Goal: Task Accomplishment & Management: Use online tool/utility

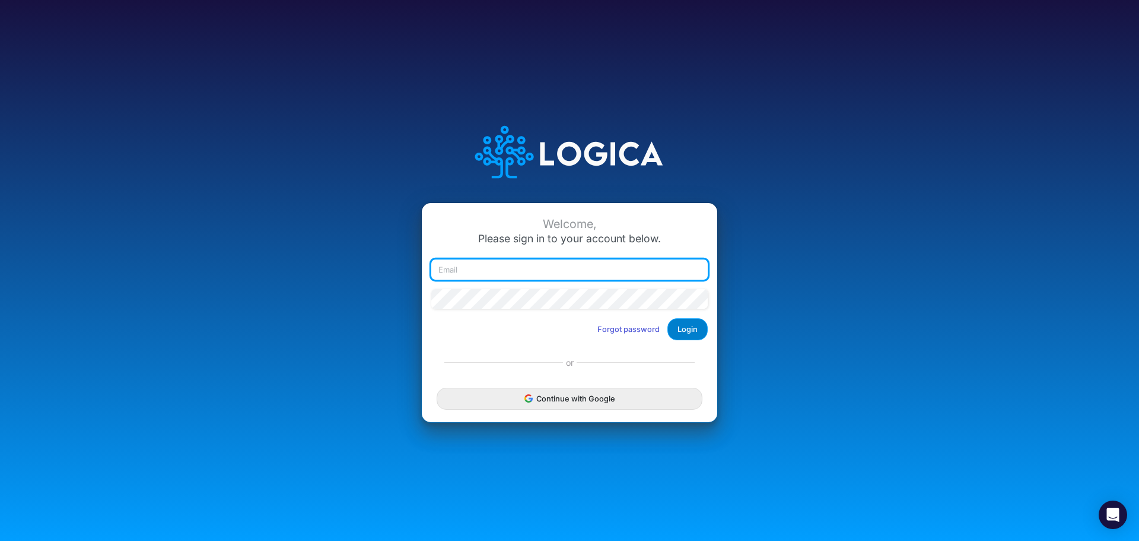
type input "[EMAIL_ADDRESS][DOMAIN_NAME]"
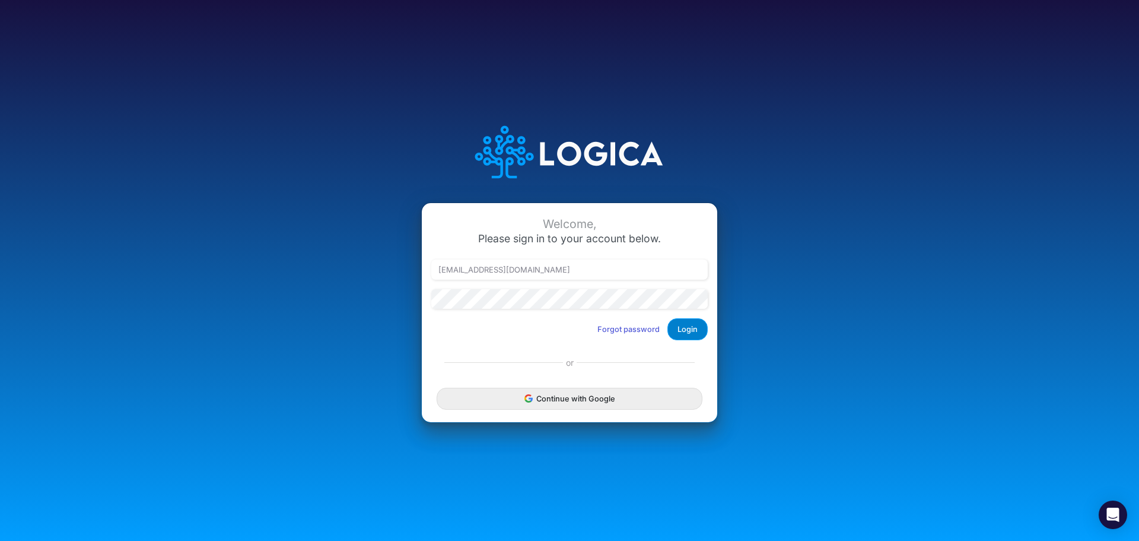
click at [695, 319] on button "Login" at bounding box center [688, 329] width 40 height 22
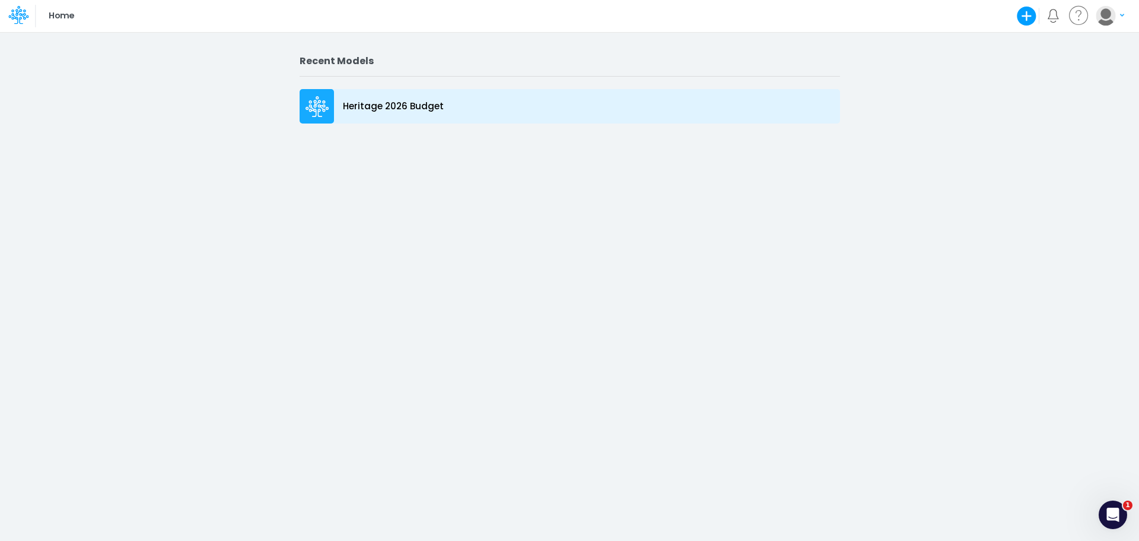
click at [373, 110] on p "Heritage 2026 Budget" at bounding box center [393, 107] width 101 height 14
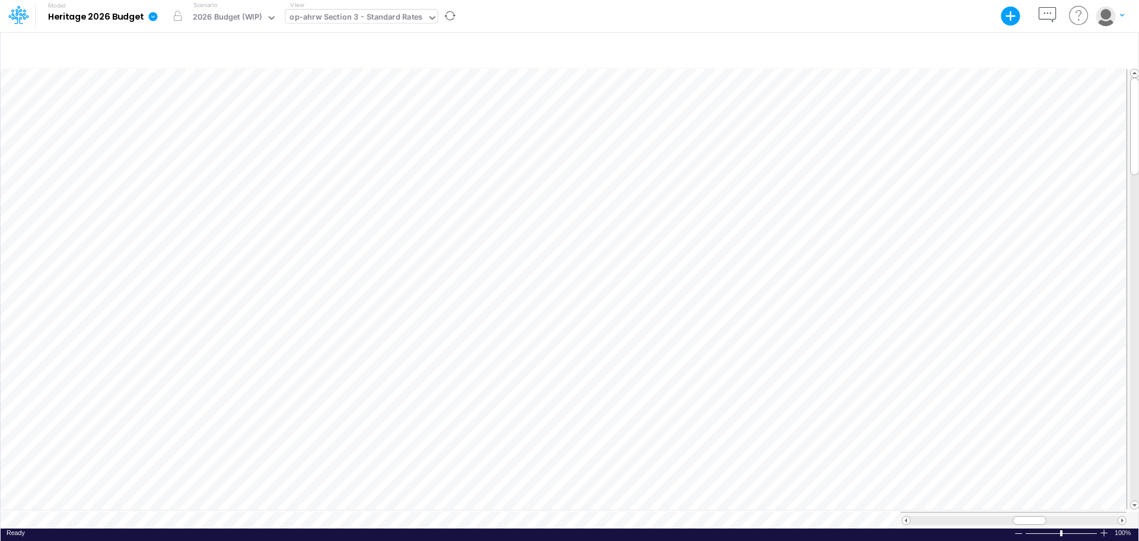
click at [412, 21] on div "op-ahrw Section 3 - Standard Rates" at bounding box center [356, 18] width 133 height 14
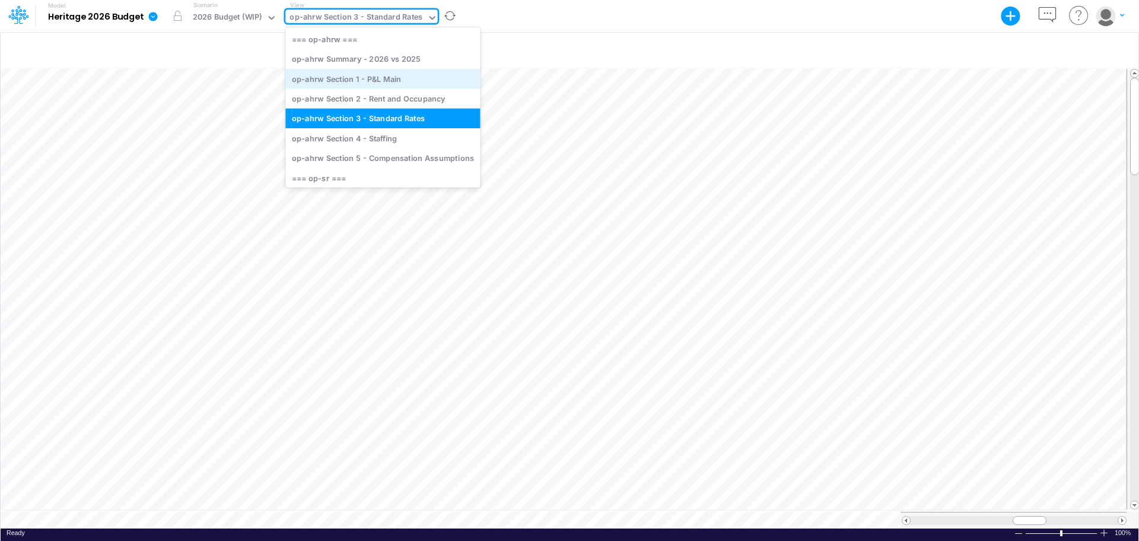
click at [397, 82] on div "op-ahrw Section 1 - P&L Main" at bounding box center [382, 79] width 195 height 20
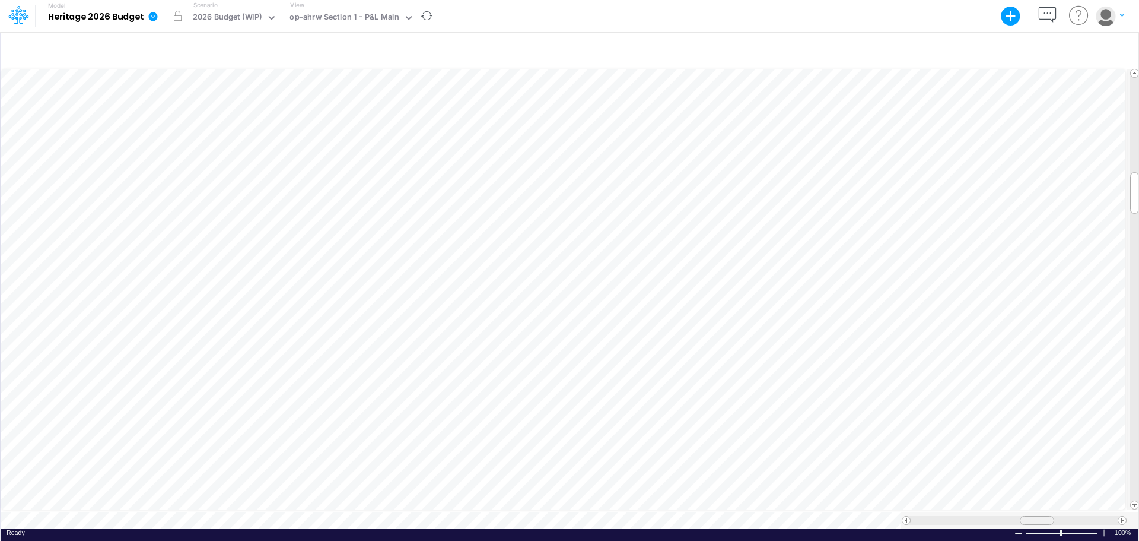
scroll to position [6, 0]
drag, startPoint x: 1047, startPoint y: 512, endPoint x: 1063, endPoint y: 513, distance: 16.6
click at [1063, 516] on div at bounding box center [1054, 520] width 34 height 9
click at [1125, 516] on span at bounding box center [1123, 520] width 8 height 8
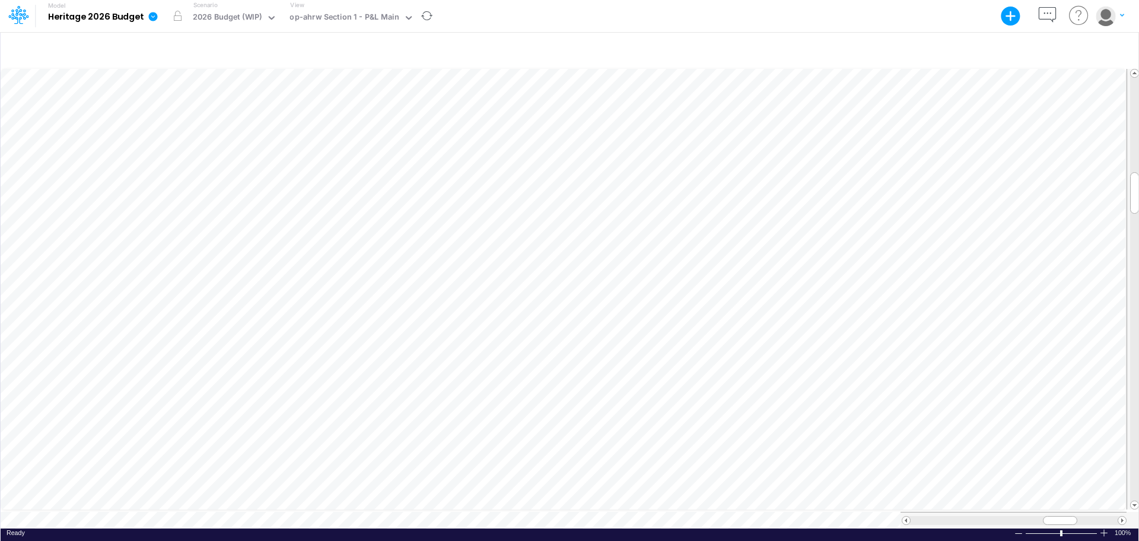
scroll to position [6, 1]
click at [375, 17] on div "op-ahrw Section 1 - P&L Main" at bounding box center [344, 18] width 109 height 14
drag, startPoint x: 1037, startPoint y: 512, endPoint x: 1065, endPoint y: 516, distance: 28.2
click at [1065, 516] on div at bounding box center [1059, 520] width 34 height 9
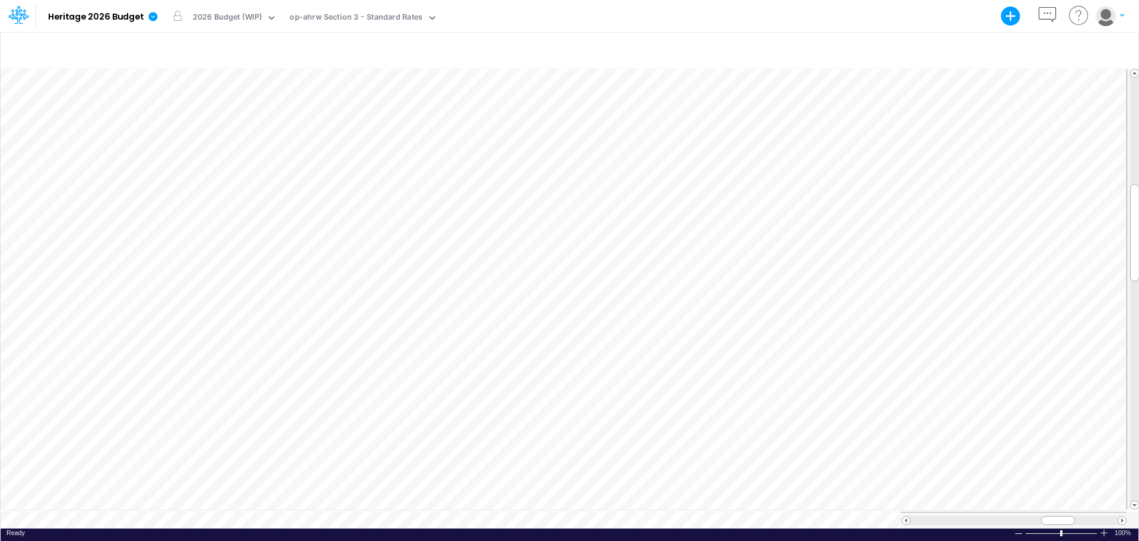
scroll to position [6, 1]
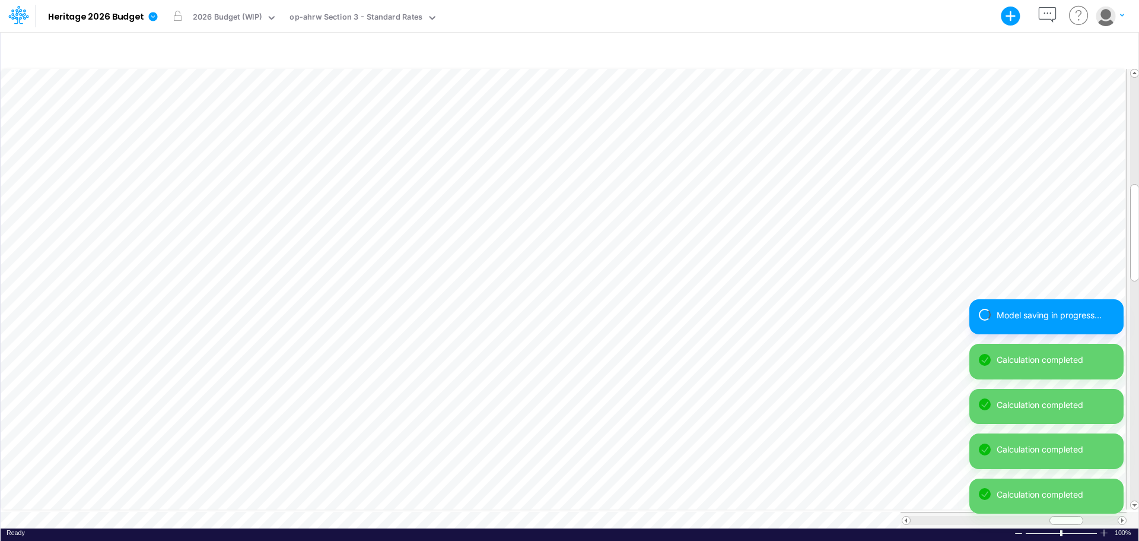
scroll to position [6, 1]
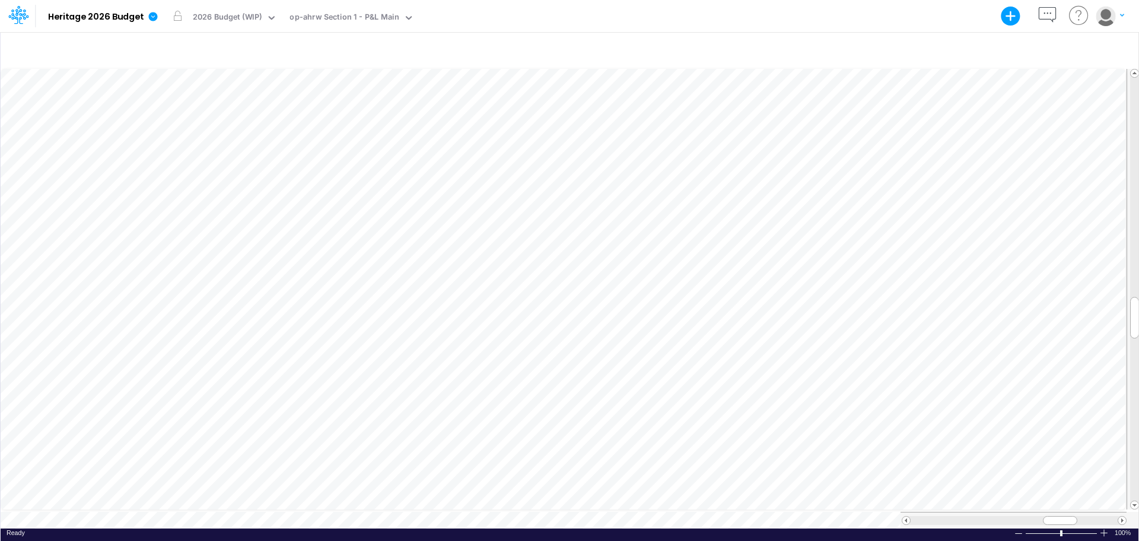
scroll to position [6, 1]
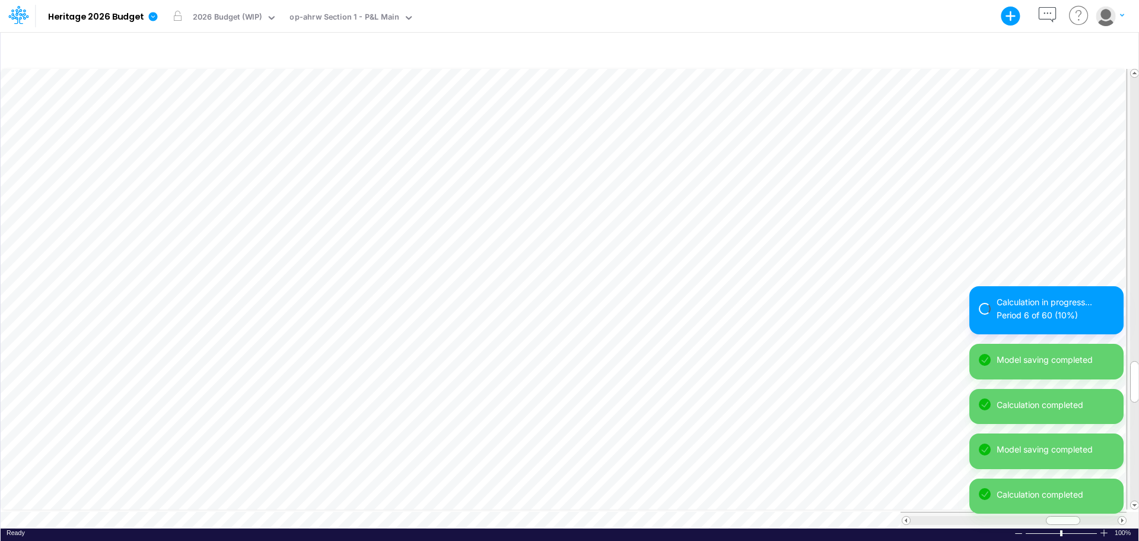
scroll to position [6, 1]
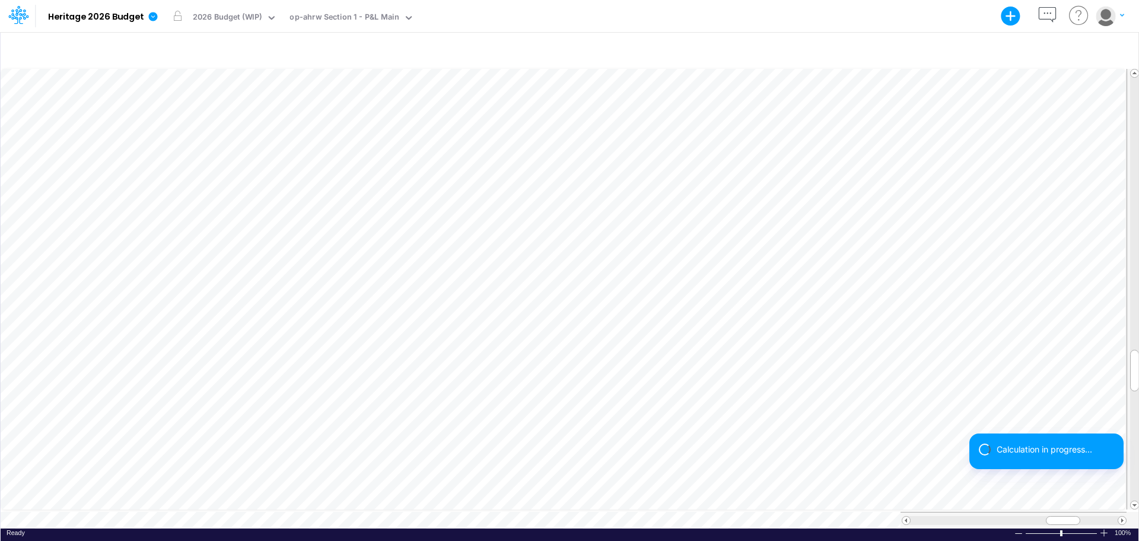
scroll to position [6, 1]
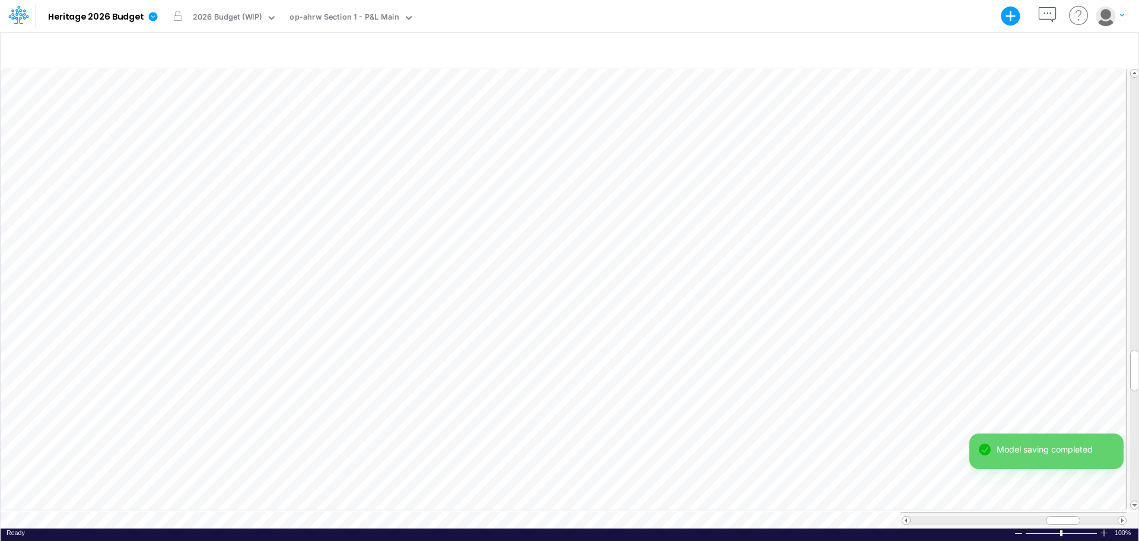
click at [71, 522] on div "Paste Cut Copy AutoFill 0 Ready 100% Sum: null Max: null Min: null Numerical Co…" at bounding box center [570, 297] width 1138 height 462
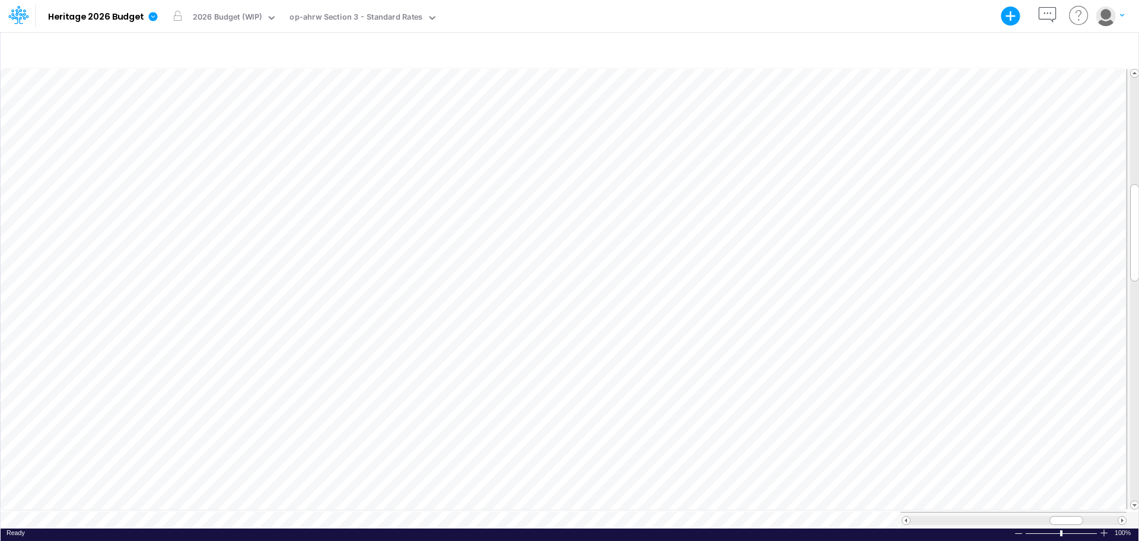
scroll to position [6, 1]
